Goal: Transaction & Acquisition: Subscribe to service/newsletter

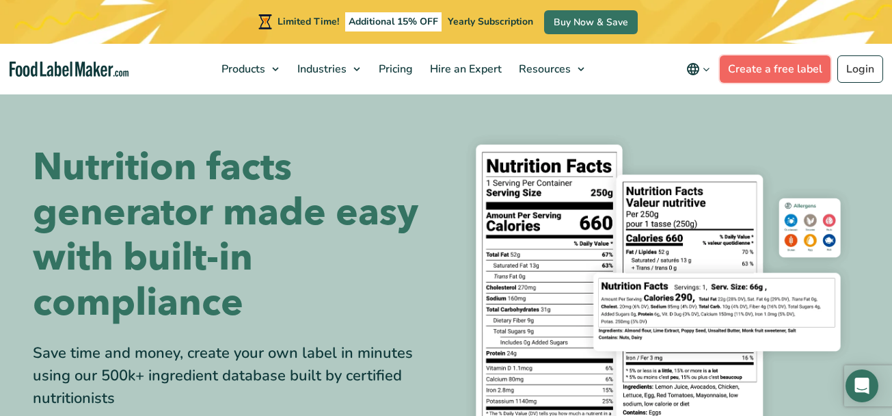
click at [757, 69] on link "Create a free label" at bounding box center [775, 68] width 111 height 27
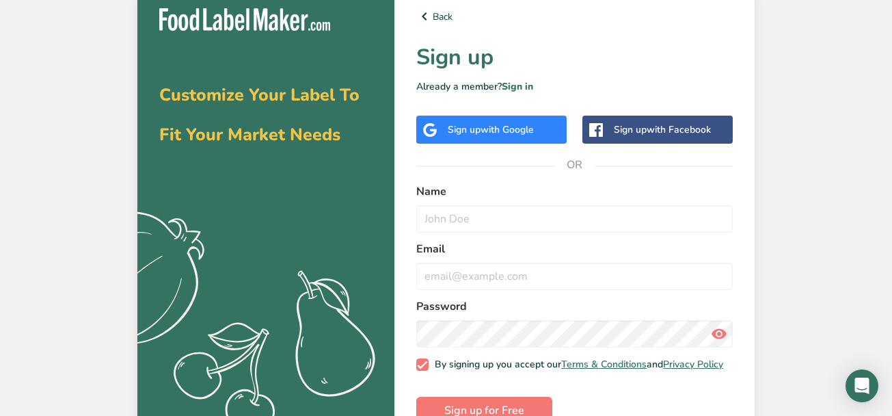
scroll to position [43, 0]
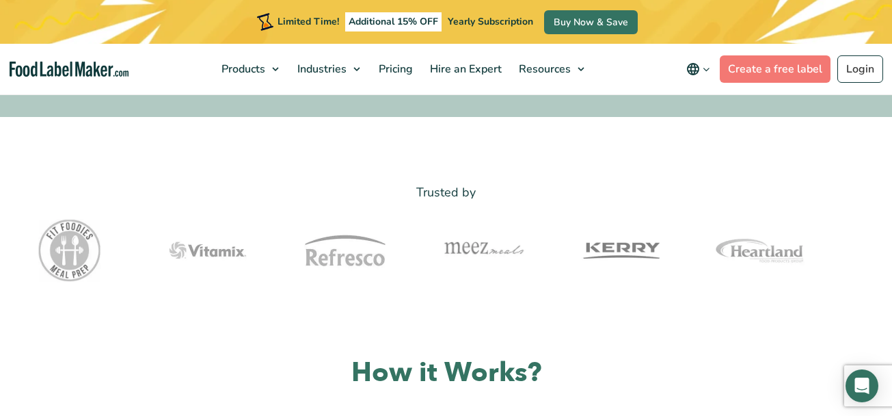
scroll to position [68, 0]
